Goal: Use online tool/utility: Utilize a website feature to perform a specific function

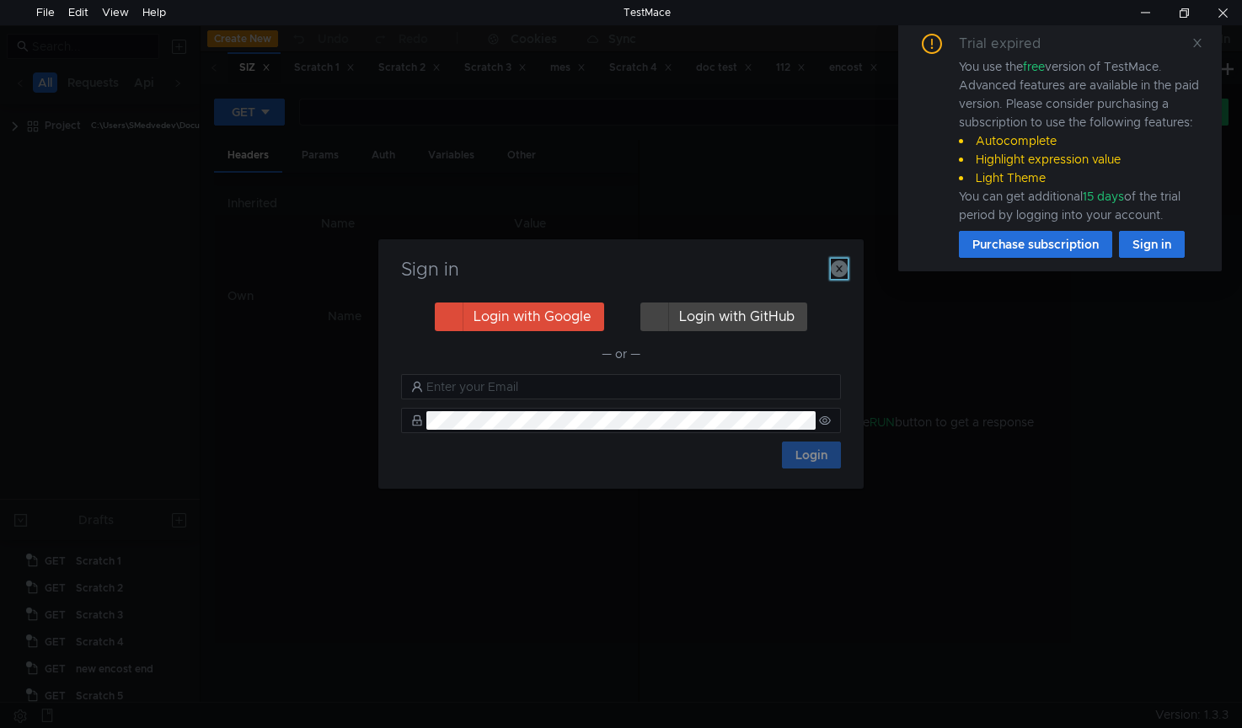
click at [843, 275] on icon "button" at bounding box center [838, 268] width 17 height 17
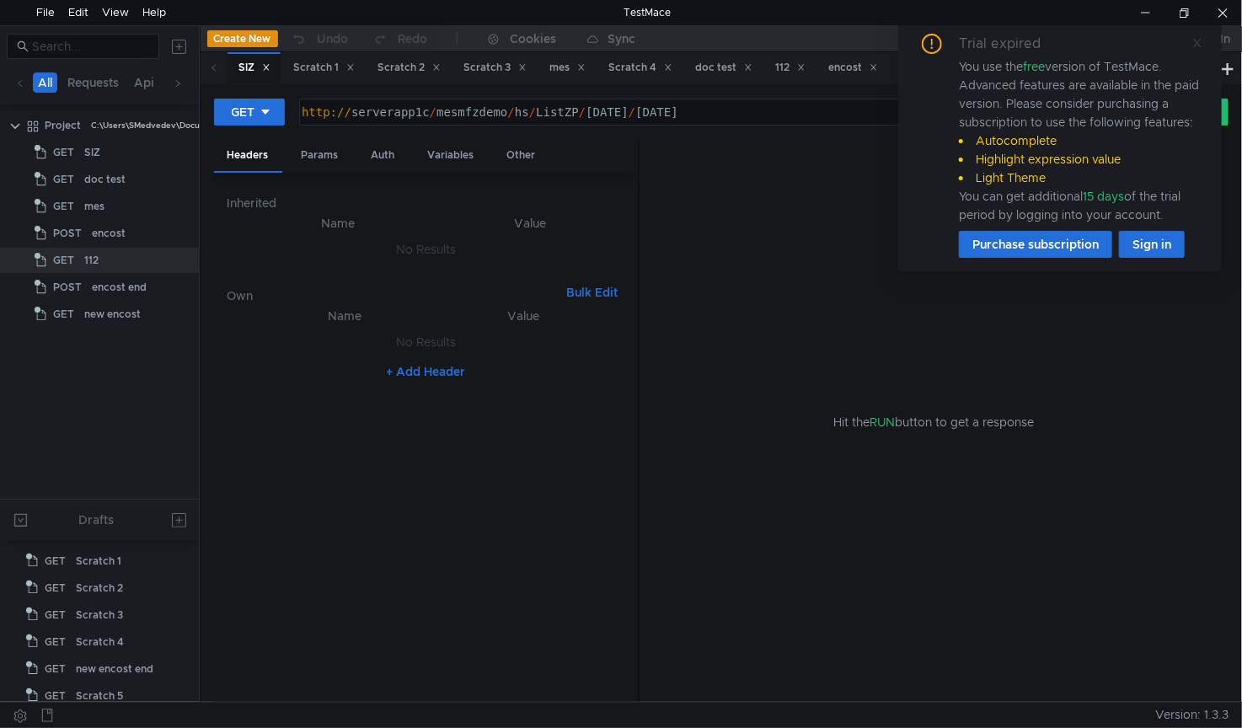
click at [1193, 47] on icon at bounding box center [1197, 43] width 12 height 12
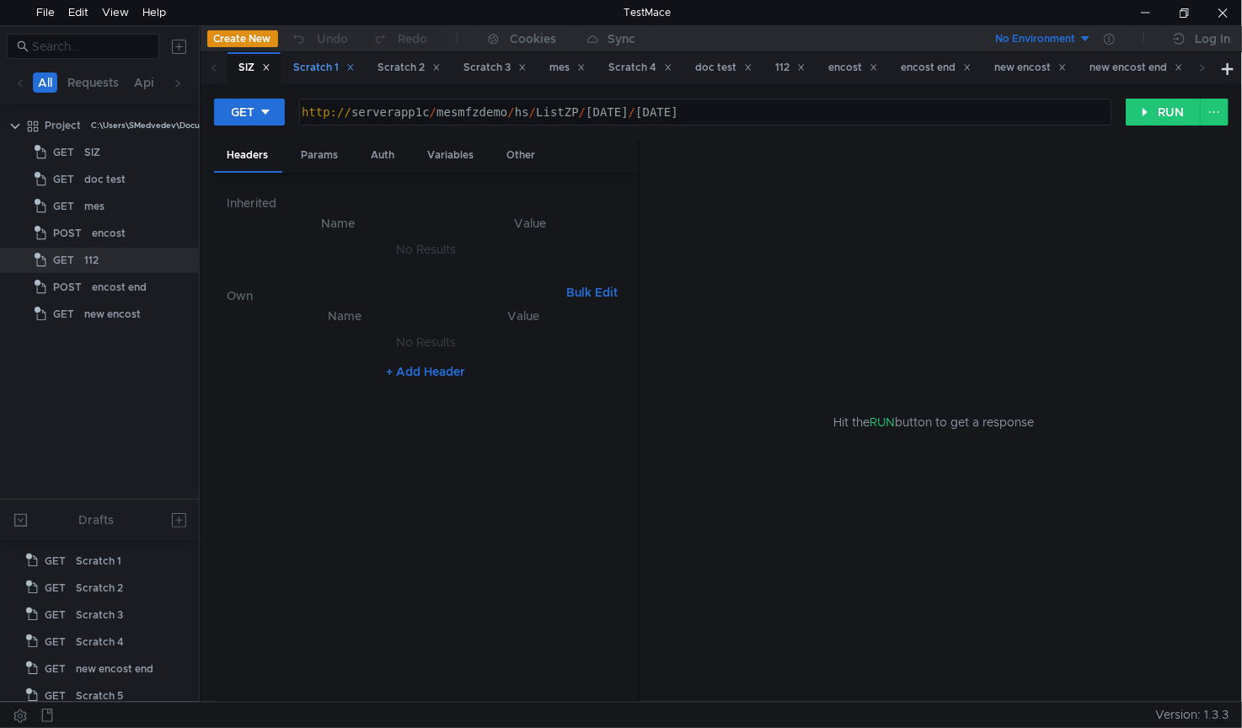
click at [320, 67] on div "Scratch 1" at bounding box center [324, 68] width 61 height 18
click at [401, 65] on div "Scratch 2" at bounding box center [409, 68] width 62 height 18
click at [489, 69] on div "Scratch 3" at bounding box center [495, 68] width 62 height 18
click at [571, 67] on div "mes" at bounding box center [567, 68] width 35 height 18
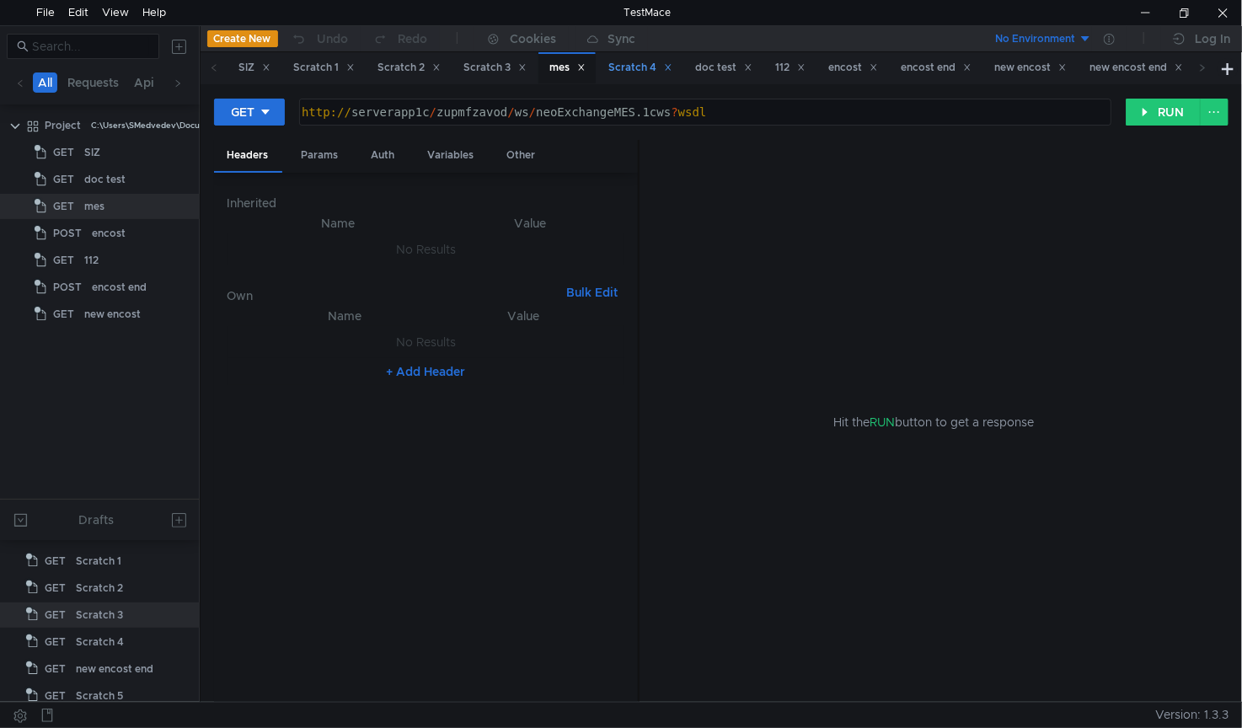
click at [633, 67] on div "Scratch 4" at bounding box center [640, 68] width 63 height 18
click at [798, 65] on div "112" at bounding box center [790, 68] width 29 height 18
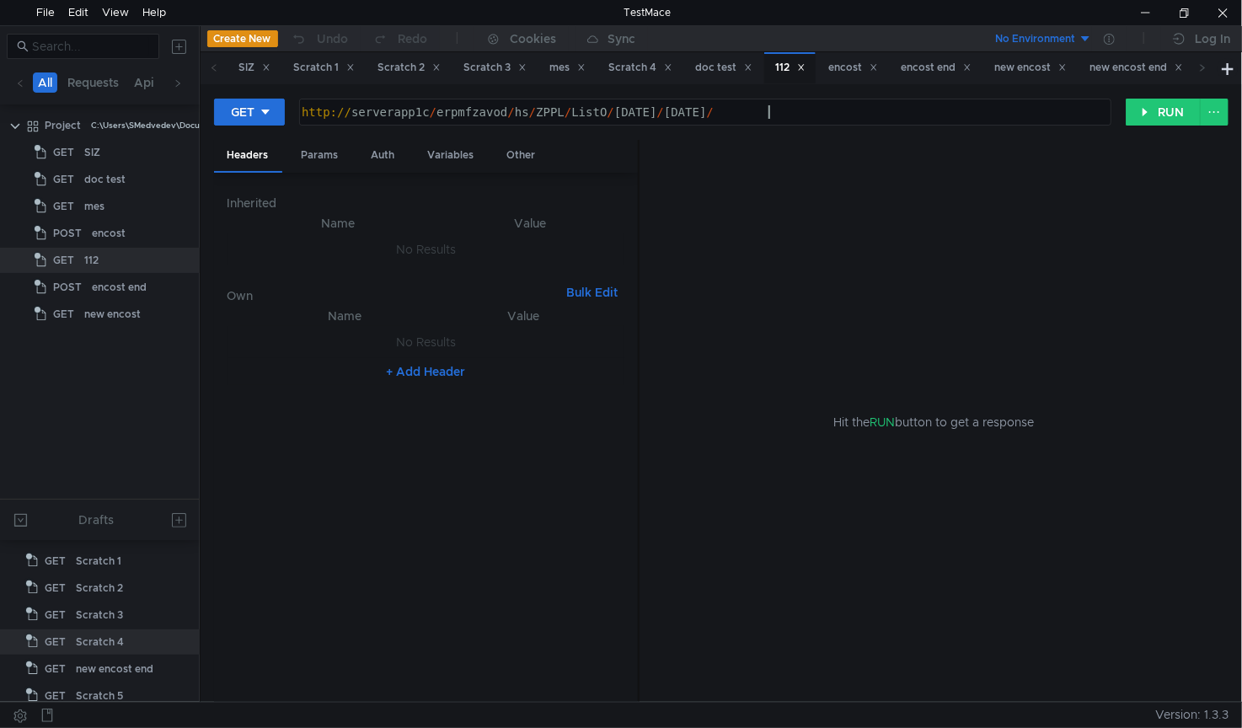
click at [789, 111] on div "http:// serverapp1c / erpmfzavod / hs / ZPPL / ListO / [DATE] / [DATE] /" at bounding box center [703, 125] width 811 height 40
click at [1172, 112] on button "RUN" at bounding box center [1162, 112] width 75 height 27
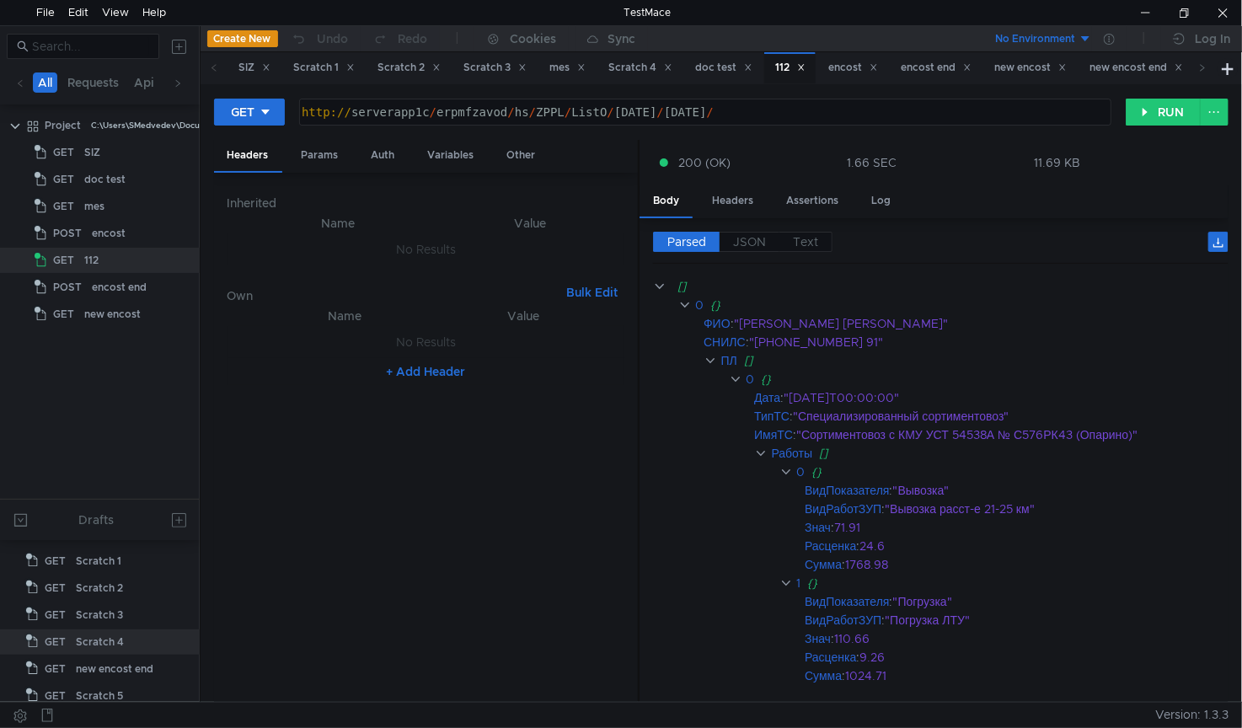
click at [593, 115] on div "http:// serverapp1c / erpmfzavod / hs / ZPPL / ListO / [DATE] / [DATE] /" at bounding box center [703, 125] width 811 height 40
click at [597, 112] on div "http:// serverapp1c / erpmfzavod / hs / ZPPL / ListO / [DATE] / [DATE] /" at bounding box center [703, 125] width 811 height 40
type textarea "[URL]"
click at [1169, 109] on button "RUN" at bounding box center [1162, 112] width 75 height 27
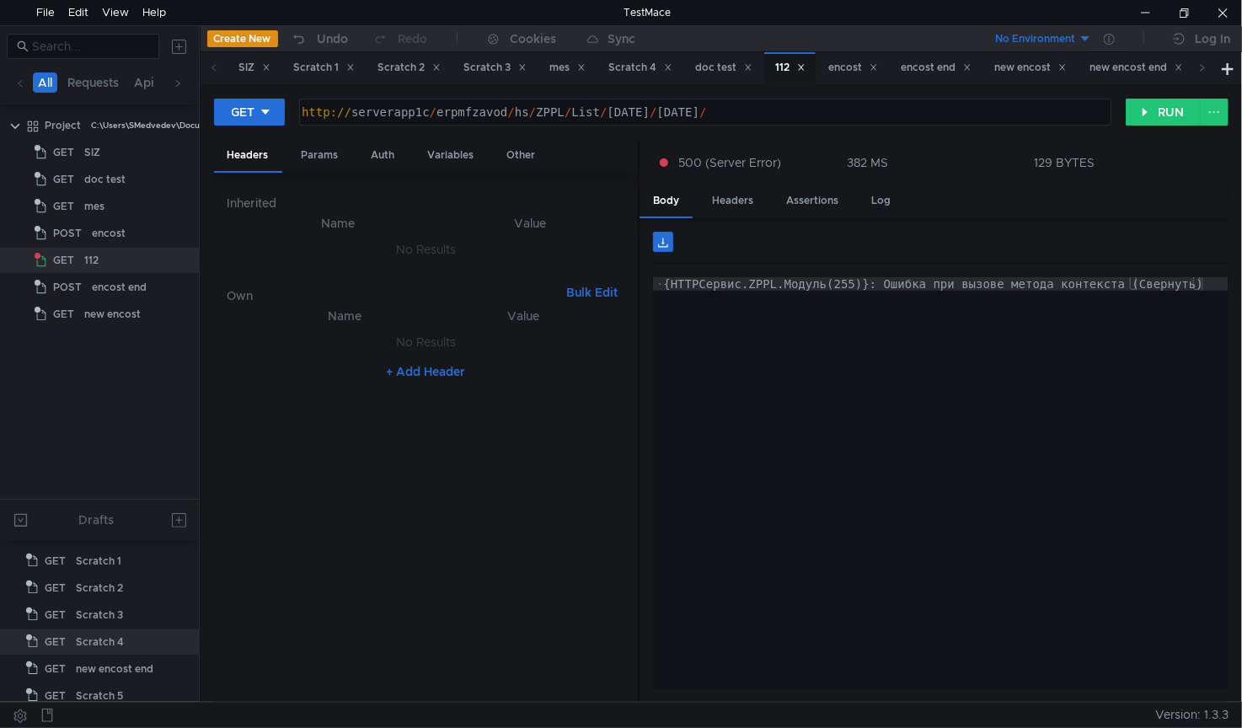
type textarea "﻿{HTTPСервис.ZPPL.Модуль(255)}: Ошибка при вызове метода контекста (Свернуть)"
click at [1038, 286] on div "· {HTTPСервис.ZPPL.Модуль(255)}: Ошибка при вызове метода контекста (Свернуть)" at bounding box center [940, 496] width 575 height 439
click at [1071, 285] on div "· {HTTPСервис.ZPPL.Модуль(255)}: Ошибка при вызове метода контекста (Свернуть)" at bounding box center [940, 496] width 575 height 439
click at [1152, 115] on button "RUN" at bounding box center [1162, 112] width 75 height 27
click at [1162, 116] on button "RUN" at bounding box center [1162, 112] width 75 height 27
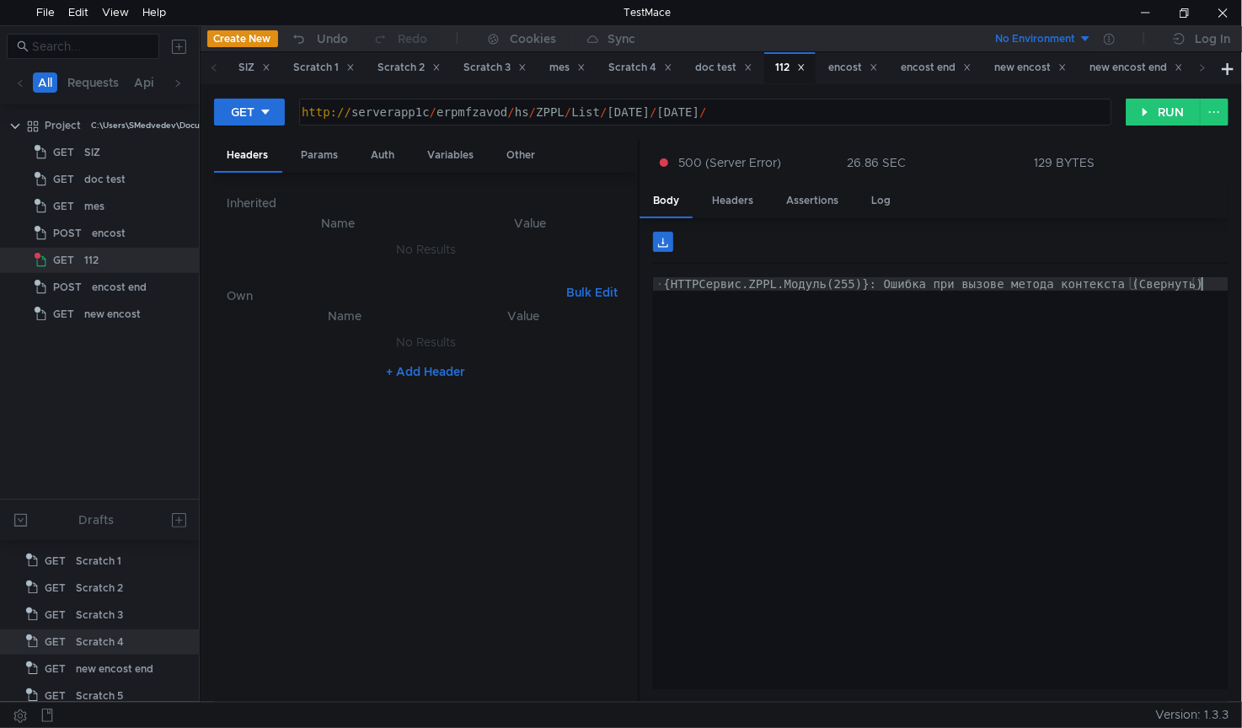
click at [857, 339] on div "· {HTTPСервис.ZPPL.Модуль(255)}: Ошибка при вызове метода контекста (Свернуть)" at bounding box center [940, 496] width 575 height 439
click at [1174, 115] on button "RUN" at bounding box center [1162, 112] width 75 height 27
click at [1166, 111] on button "RUN" at bounding box center [1162, 112] width 75 height 27
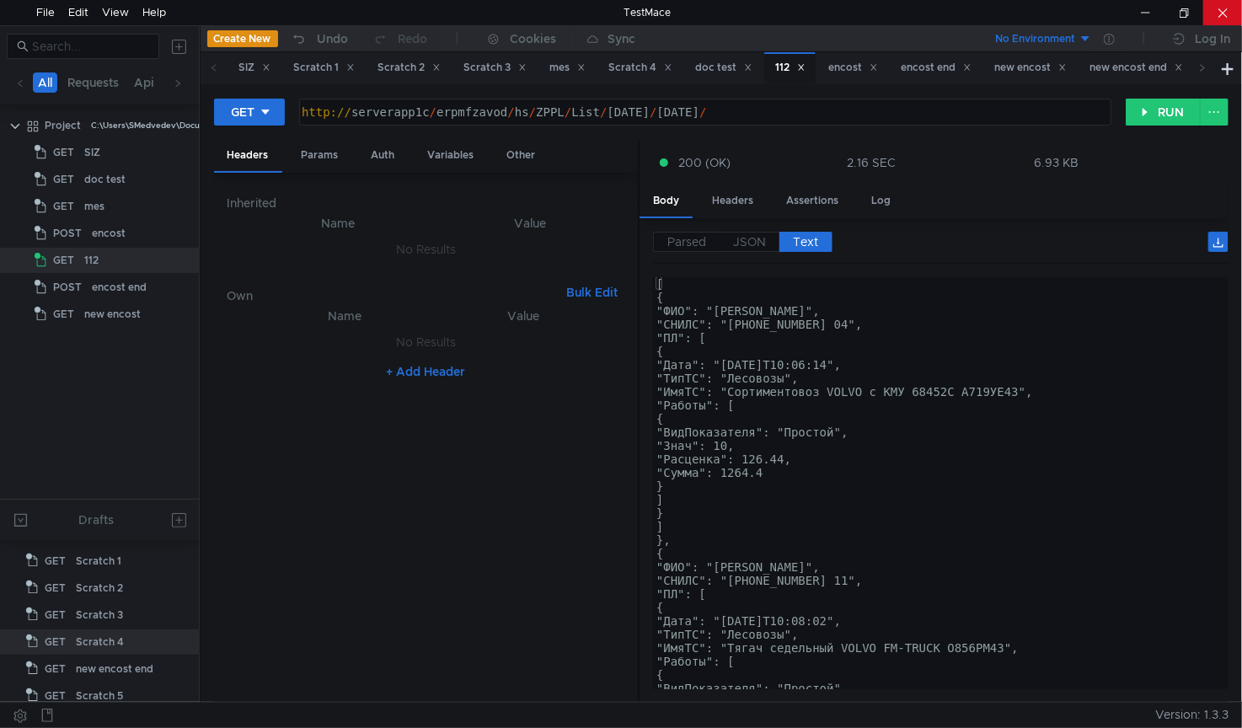
click at [1231, 15] on div at bounding box center [1222, 12] width 39 height 25
